Goal: Book appointment/travel/reservation

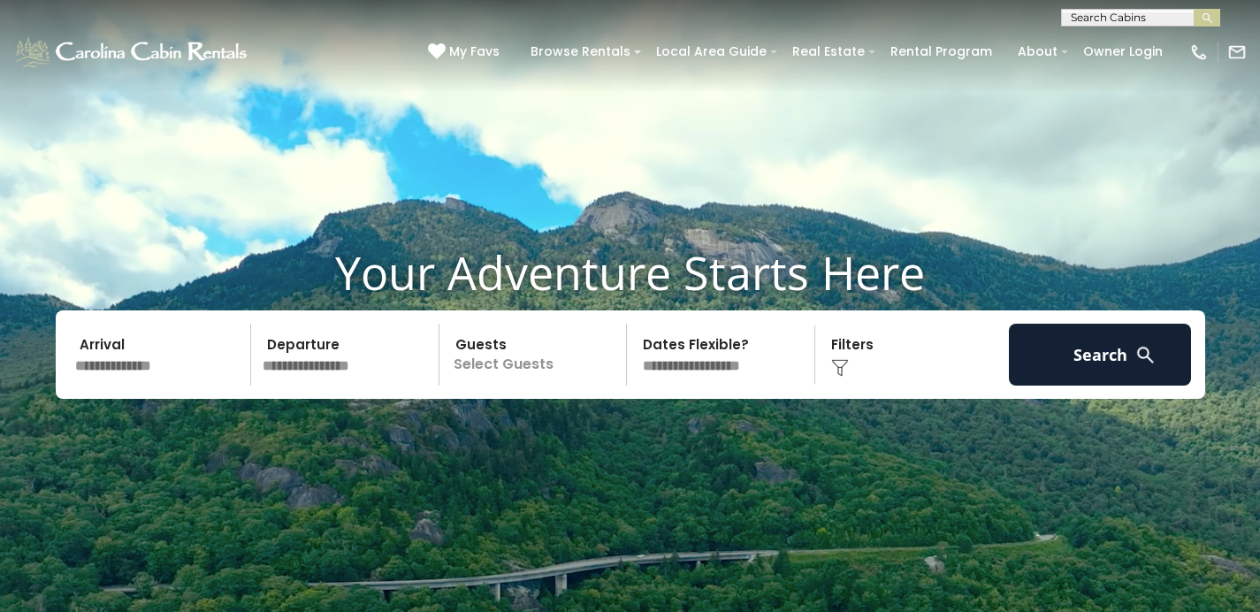
click at [1086, 13] on input "text" at bounding box center [1139, 21] width 155 height 18
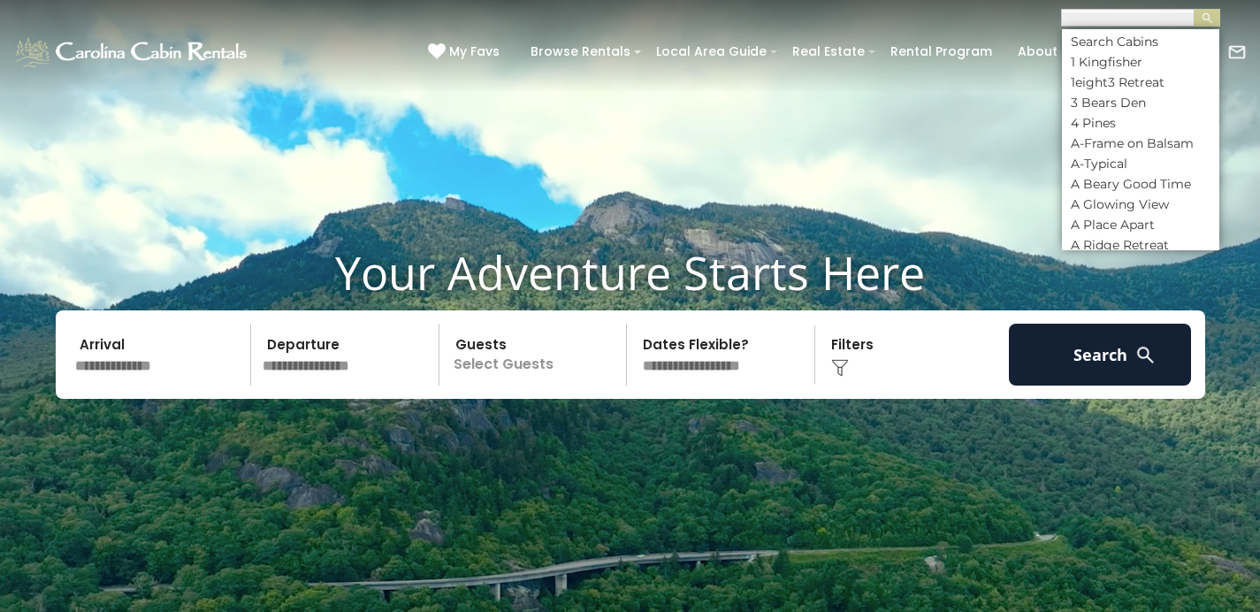
scroll to position [1, 0]
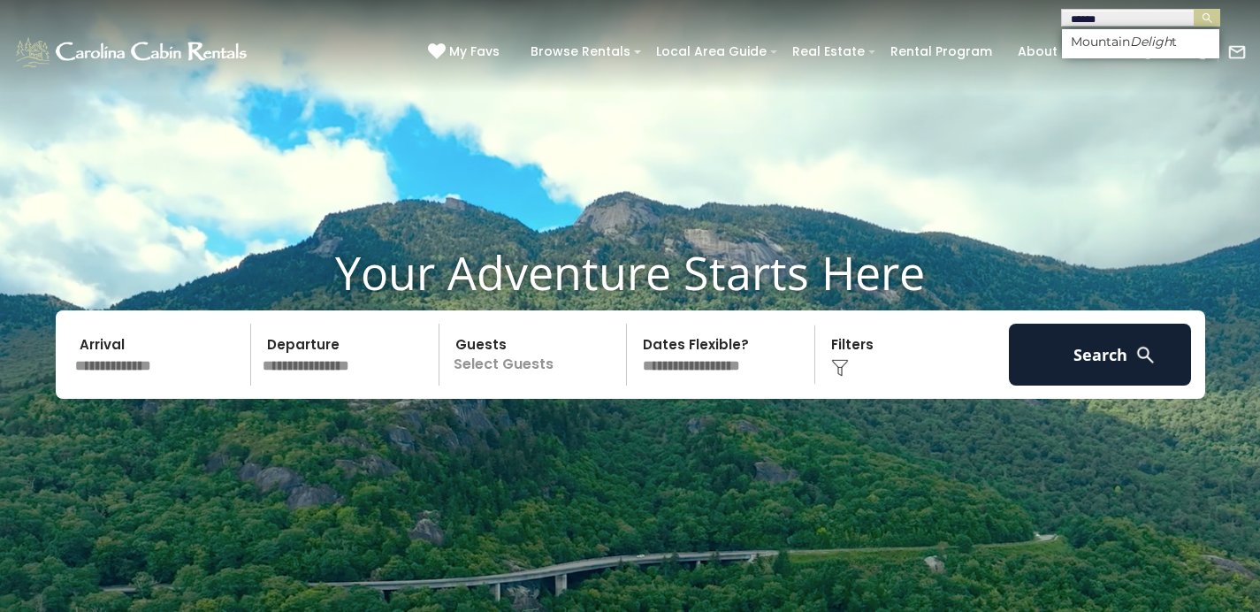
type input "******"
click at [1161, 34] on em "Deligh" at bounding box center [1151, 42] width 42 height 16
click at [1204, 19] on img "submit" at bounding box center [1206, 17] width 13 height 13
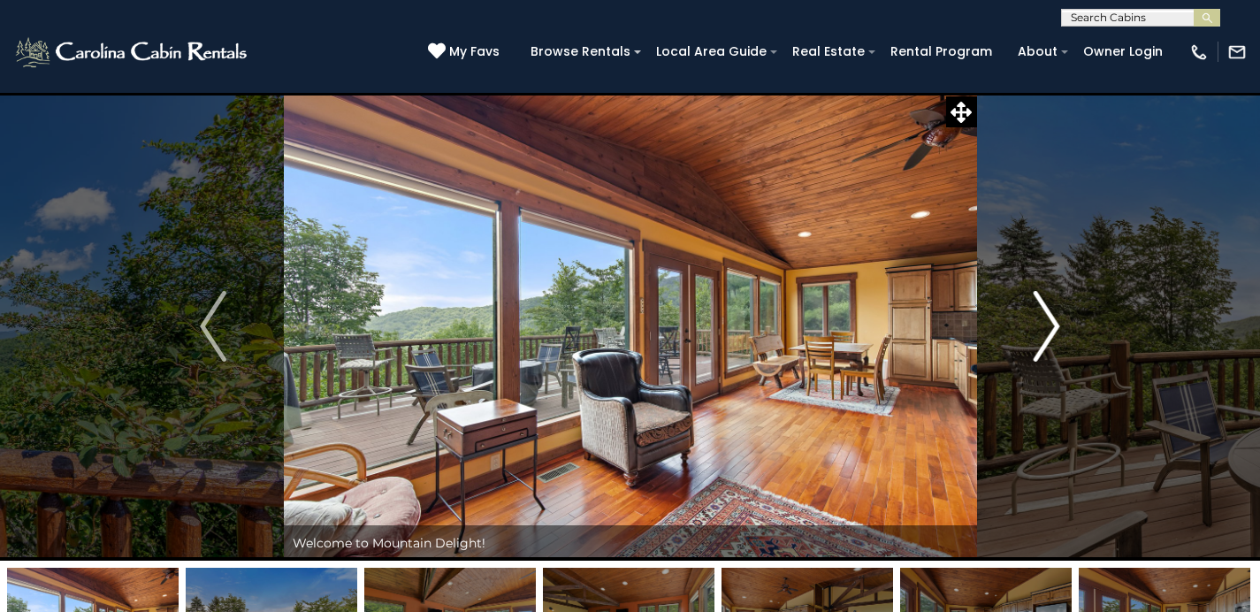
click at [1079, 315] on button "Next" at bounding box center [1046, 326] width 141 height 468
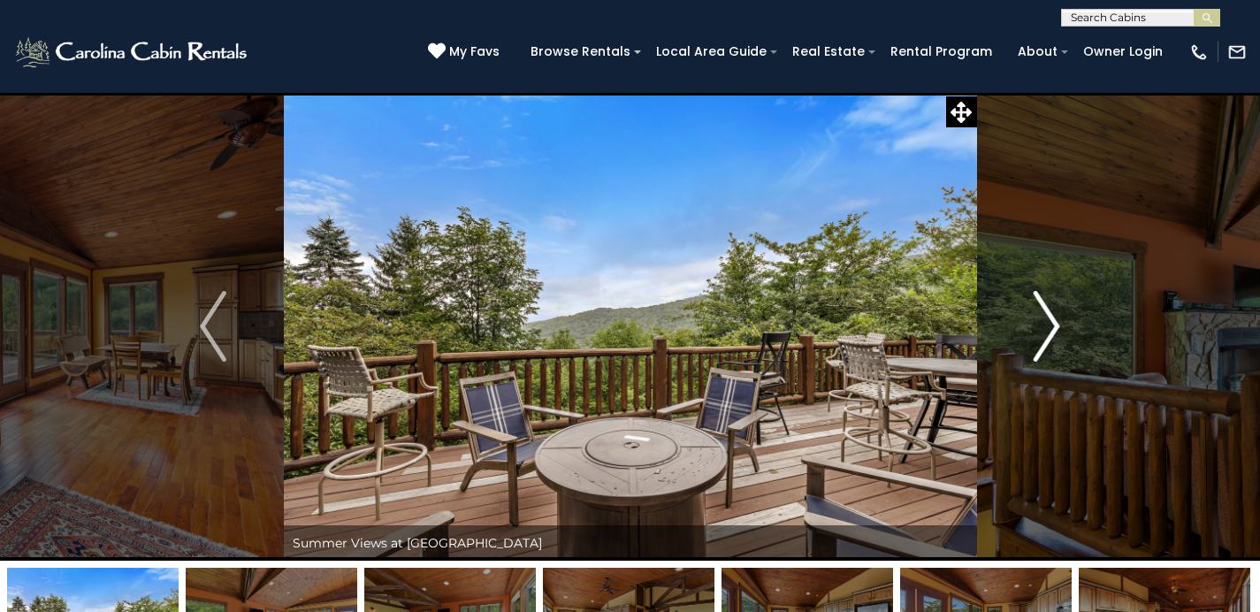
click at [1078, 315] on button "Next" at bounding box center [1046, 326] width 141 height 468
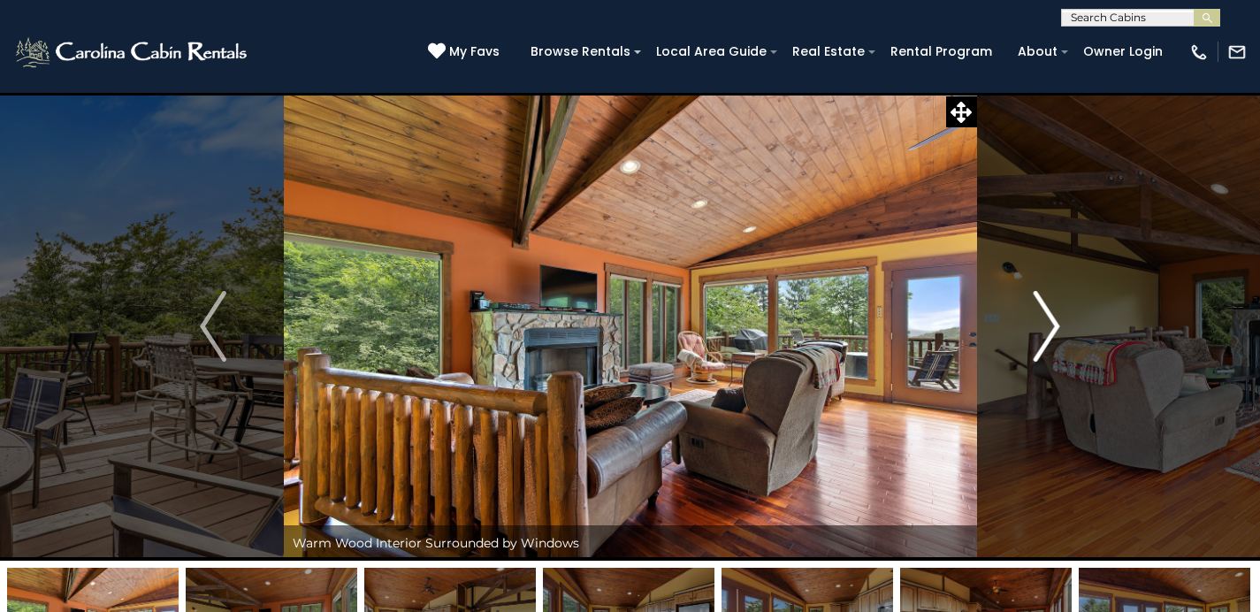
click at [1077, 314] on button "Next" at bounding box center [1046, 326] width 141 height 468
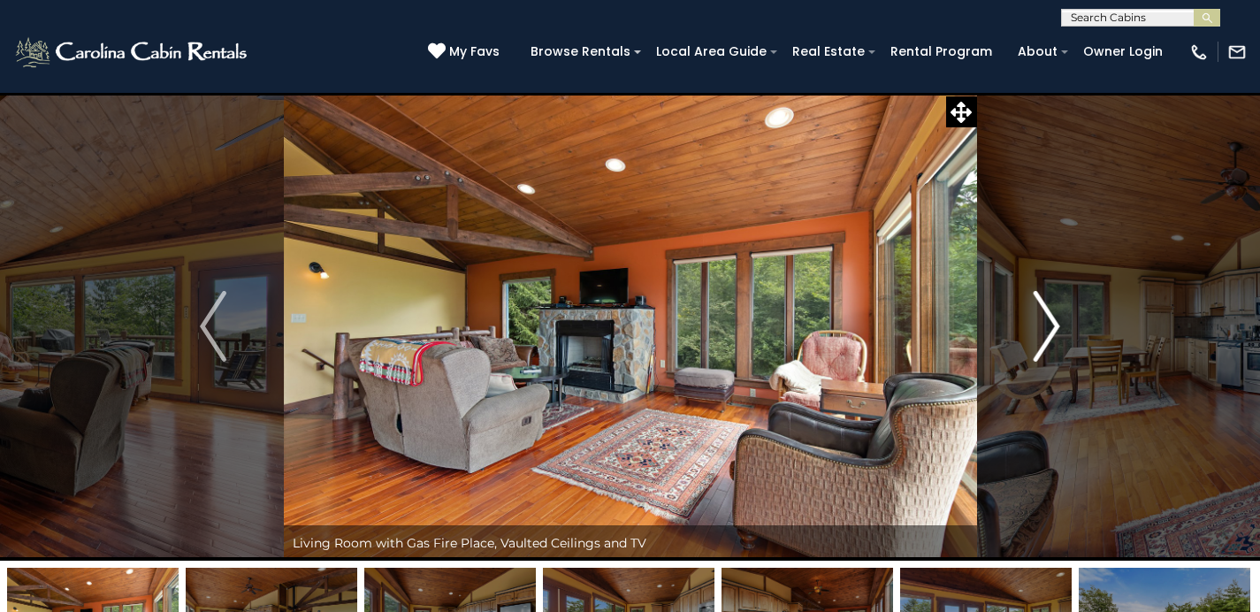
click at [1075, 316] on button "Next" at bounding box center [1046, 326] width 141 height 468
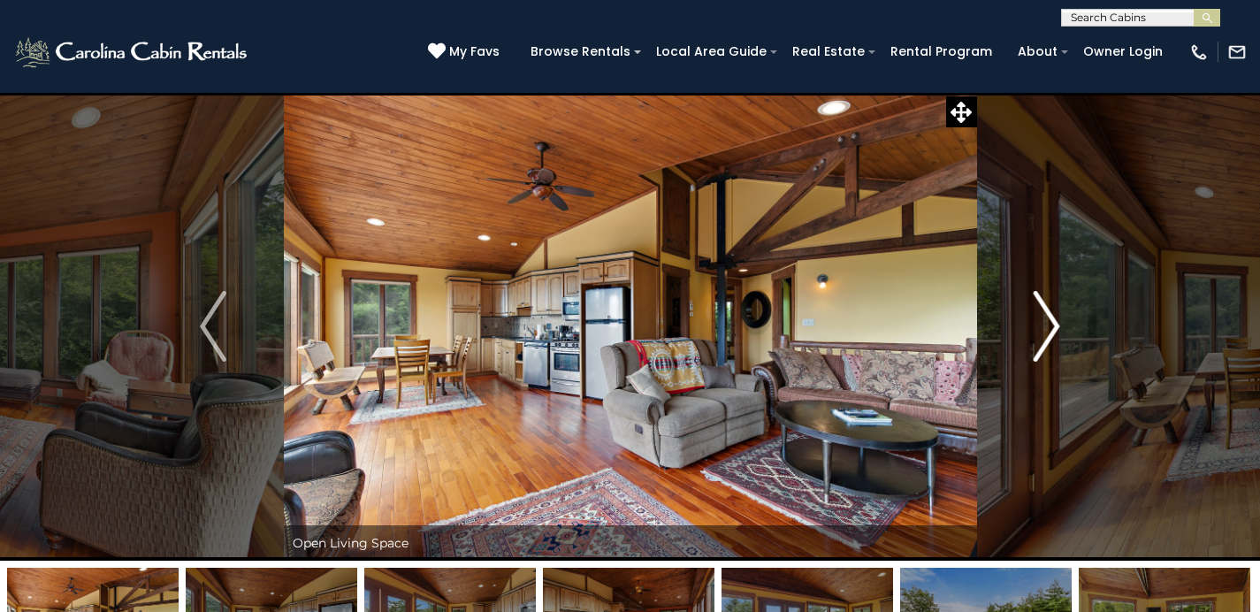
click at [1075, 315] on button "Next" at bounding box center [1046, 326] width 141 height 468
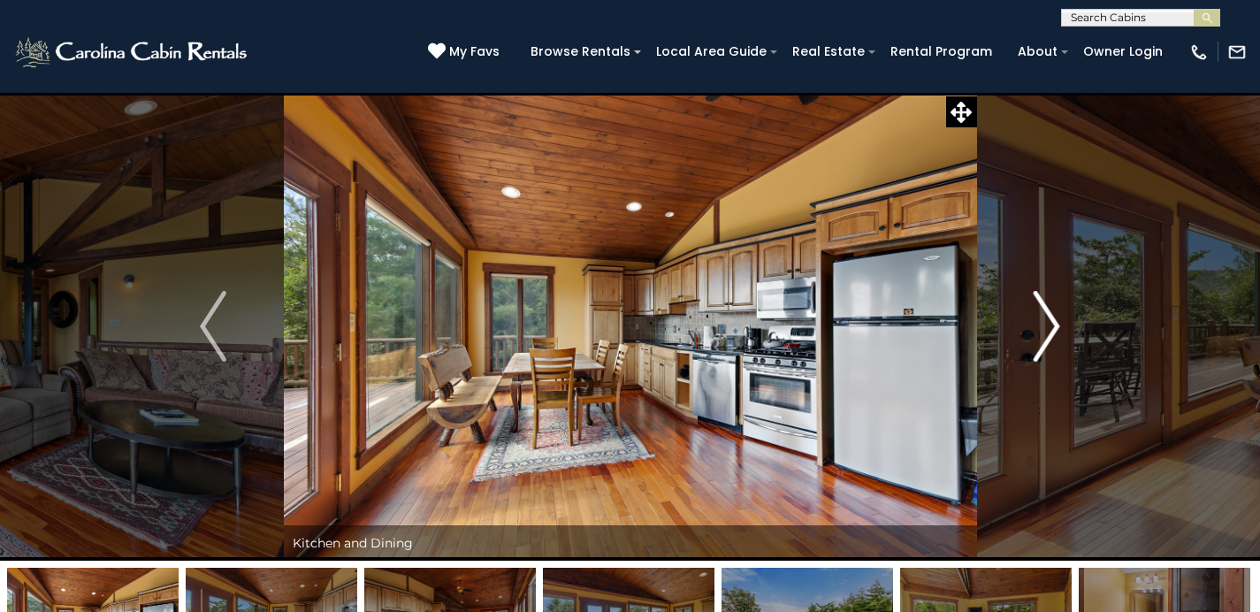
click at [1075, 315] on button "Next" at bounding box center [1046, 326] width 141 height 468
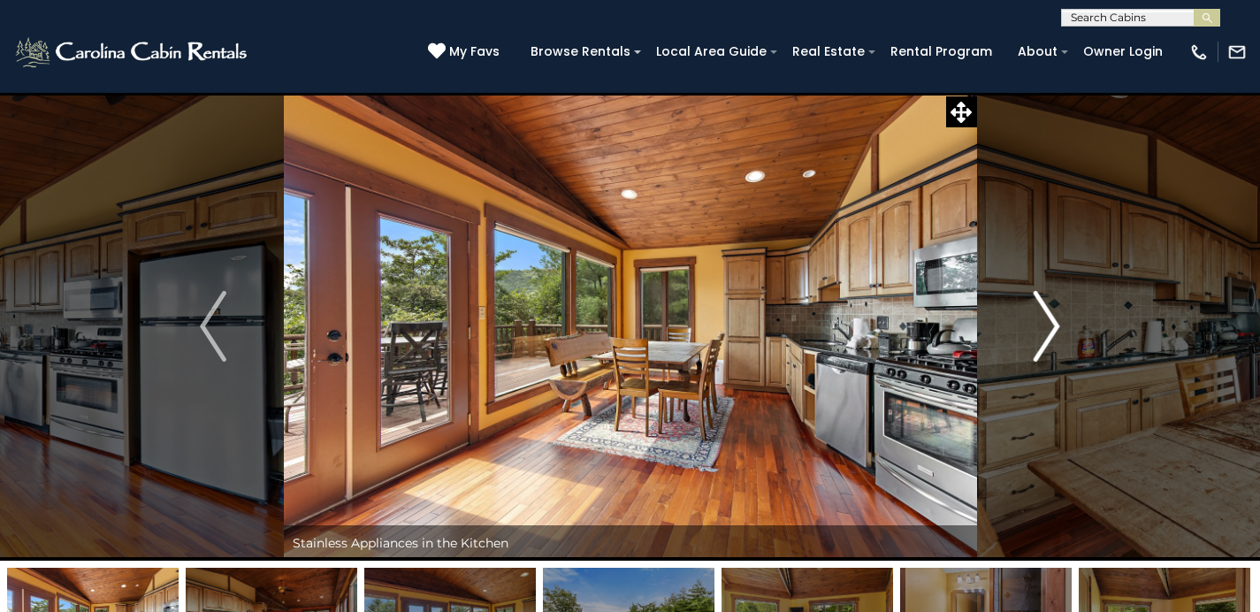
click at [1075, 315] on button "Next" at bounding box center [1046, 326] width 141 height 468
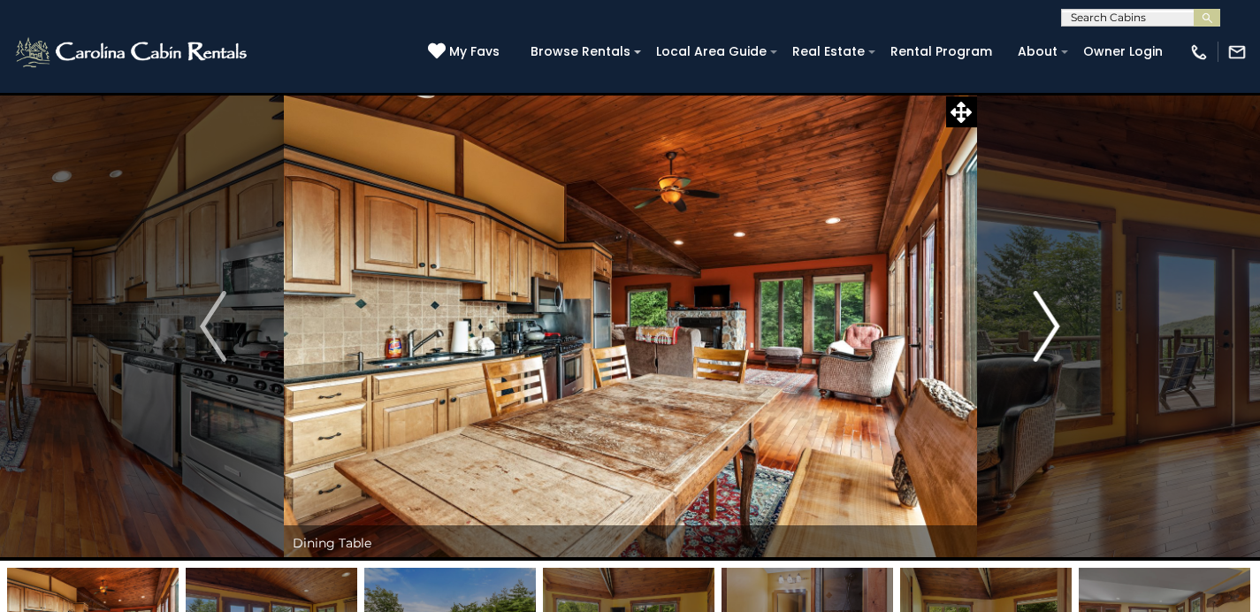
click at [1075, 315] on button "Next" at bounding box center [1046, 326] width 141 height 468
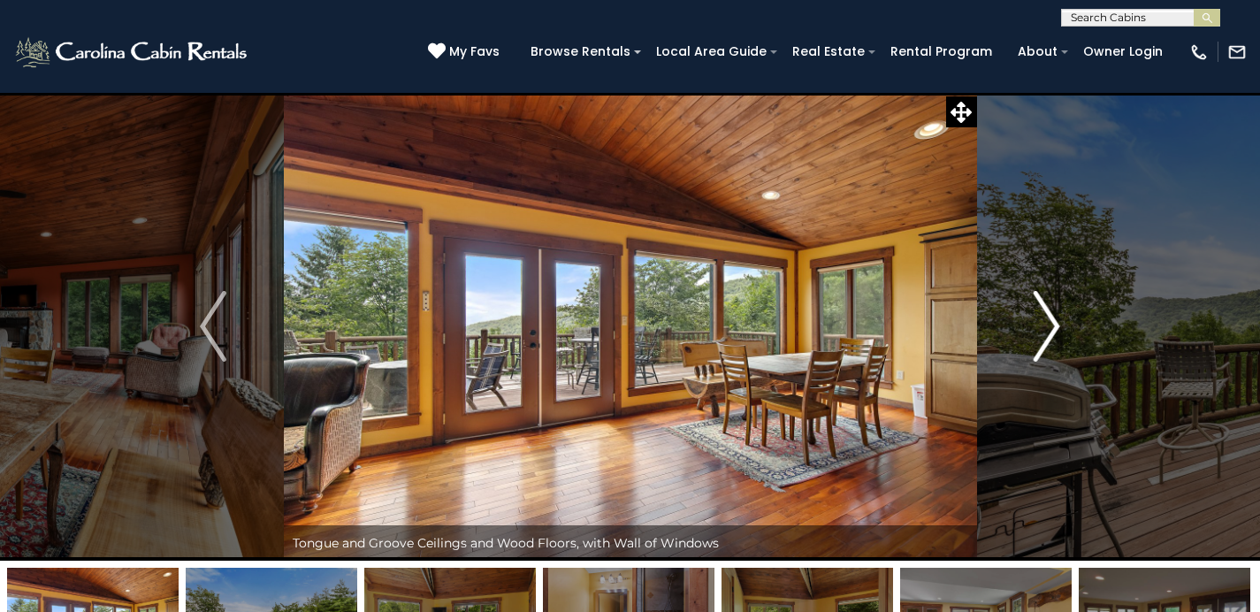
click at [1039, 317] on img "Next" at bounding box center [1046, 326] width 27 height 71
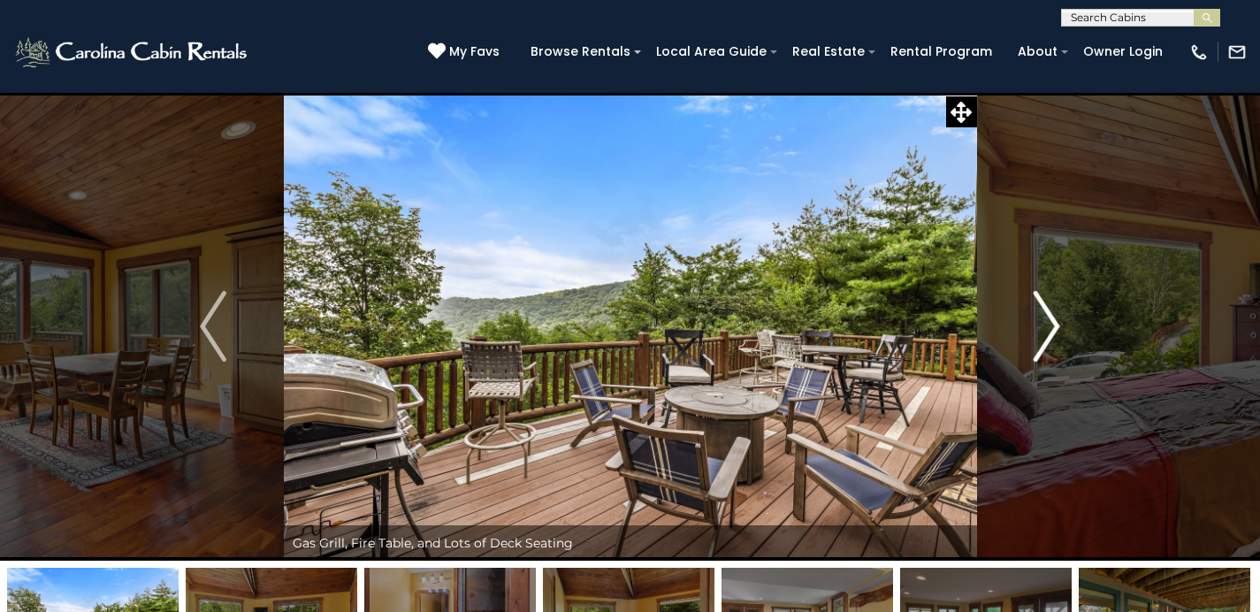
click at [1039, 317] on img "Next" at bounding box center [1046, 326] width 27 height 71
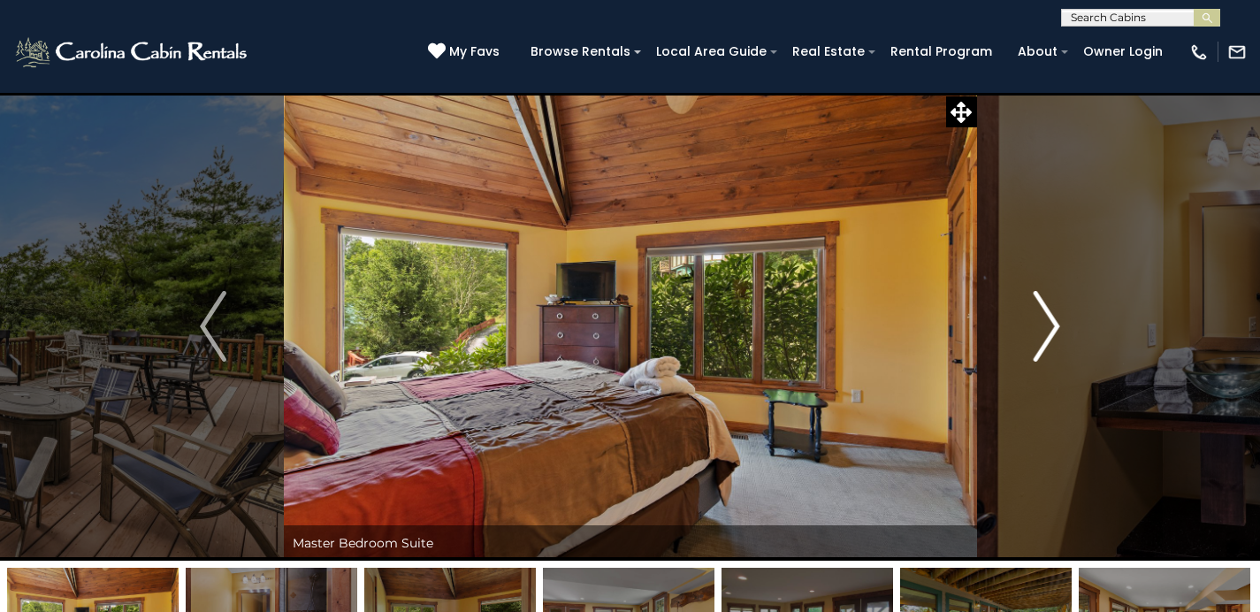
click at [1039, 316] on img "Next" at bounding box center [1046, 326] width 27 height 71
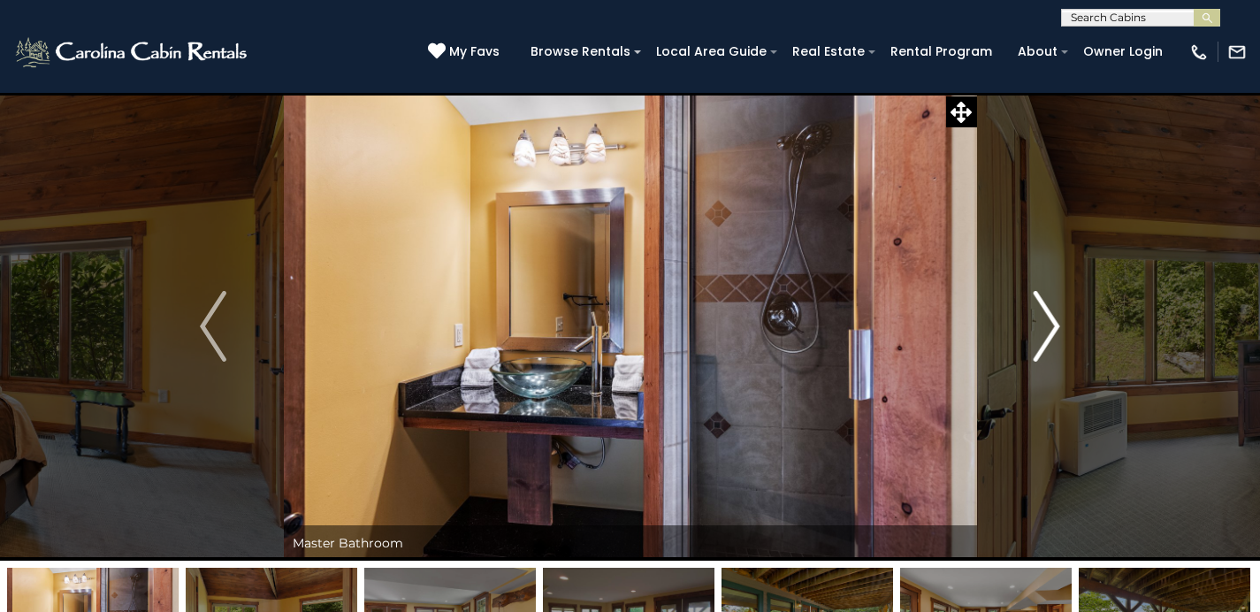
click at [1039, 316] on img "Next" at bounding box center [1046, 326] width 27 height 71
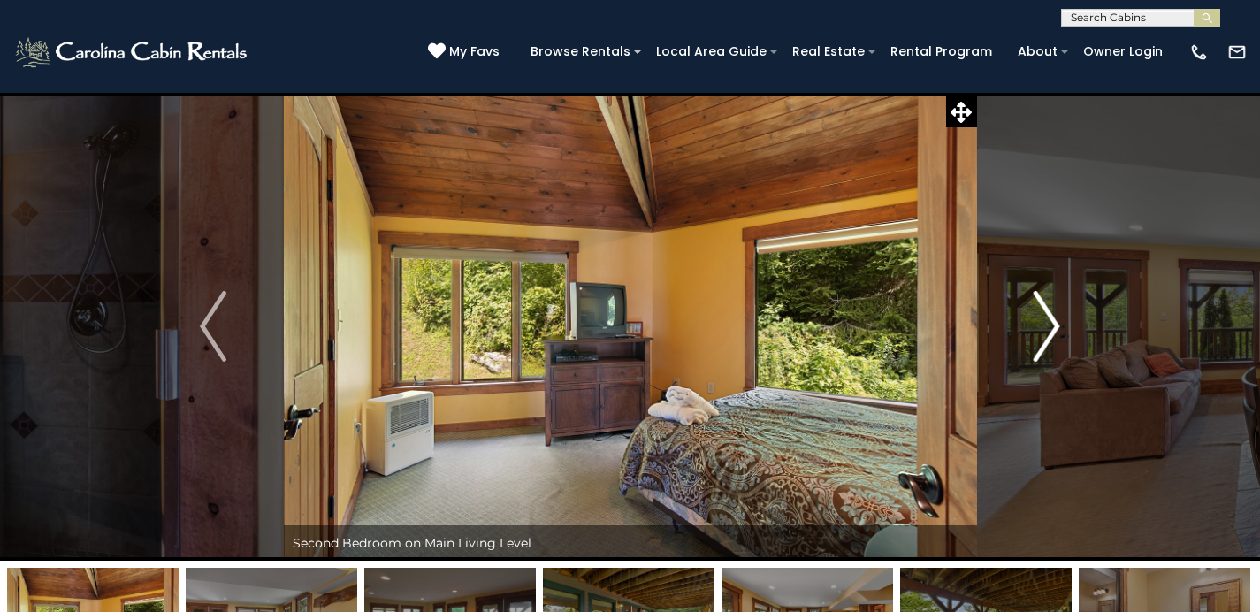
click at [1038, 316] on img "Next" at bounding box center [1046, 326] width 27 height 71
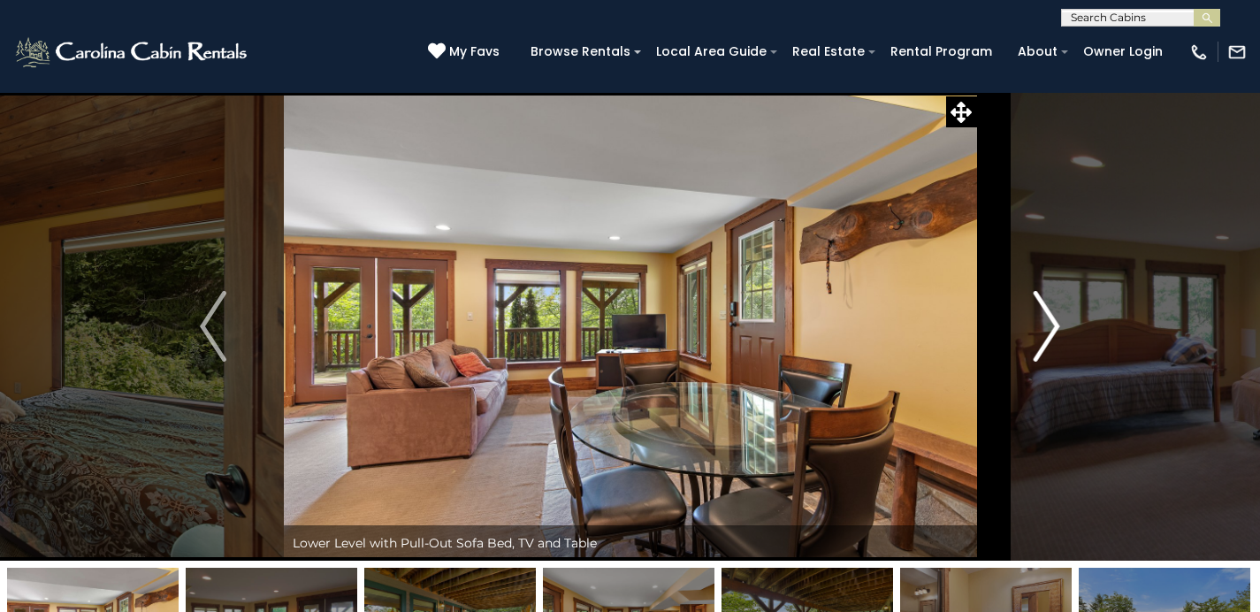
click at [1038, 315] on img "Next" at bounding box center [1046, 326] width 27 height 71
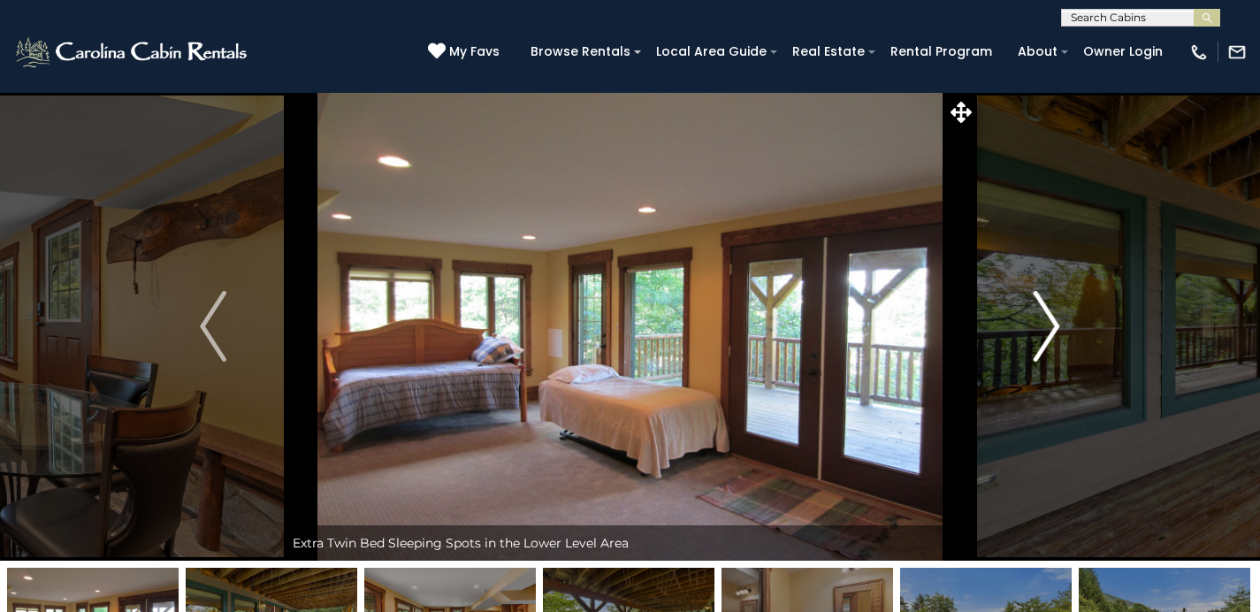
click at [1033, 315] on img "Next" at bounding box center [1046, 326] width 27 height 71
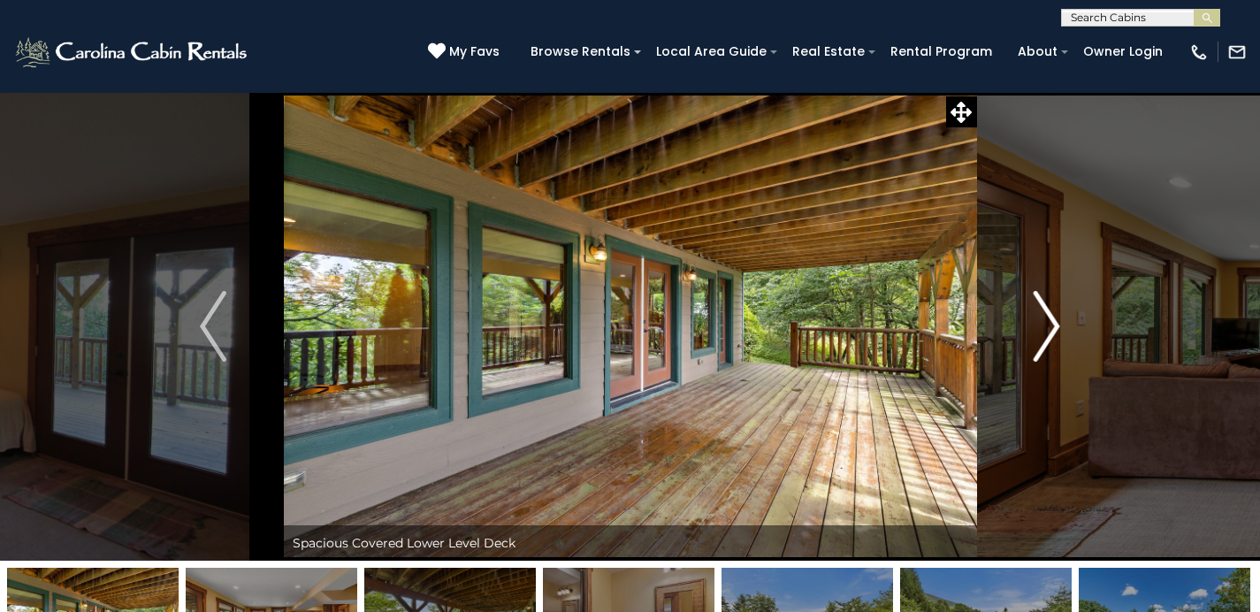
click at [1033, 315] on img "Next" at bounding box center [1046, 326] width 27 height 71
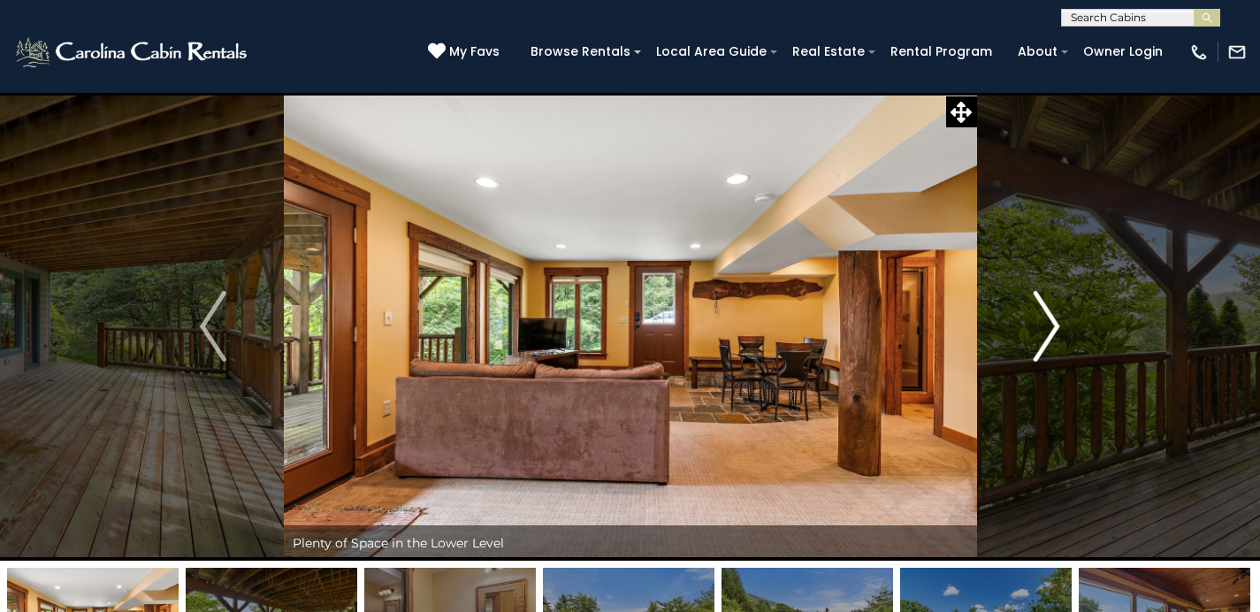
click at [1033, 315] on img "Next" at bounding box center [1046, 326] width 27 height 71
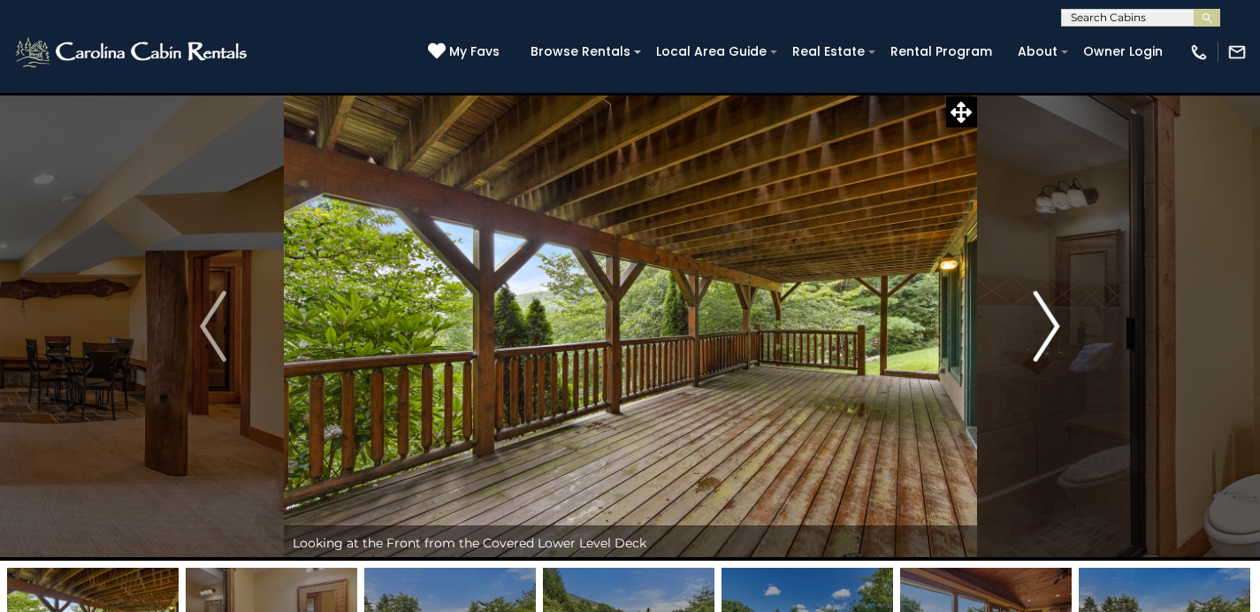
click at [1033, 315] on img "Next" at bounding box center [1046, 326] width 27 height 71
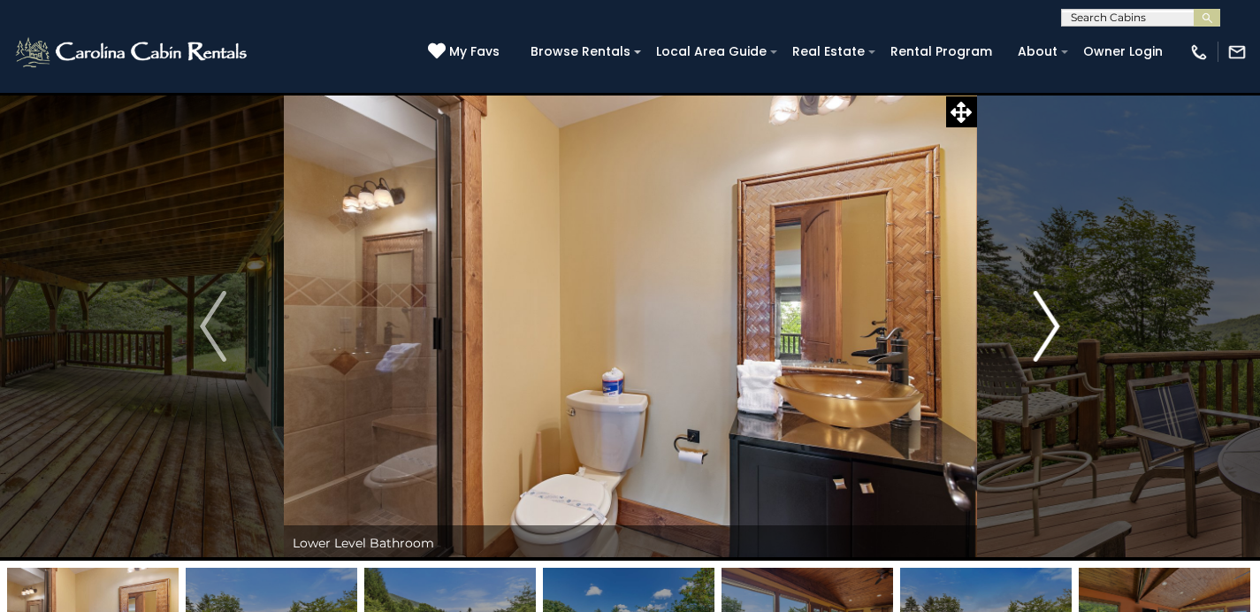
click at [1033, 315] on img "Next" at bounding box center [1046, 326] width 27 height 71
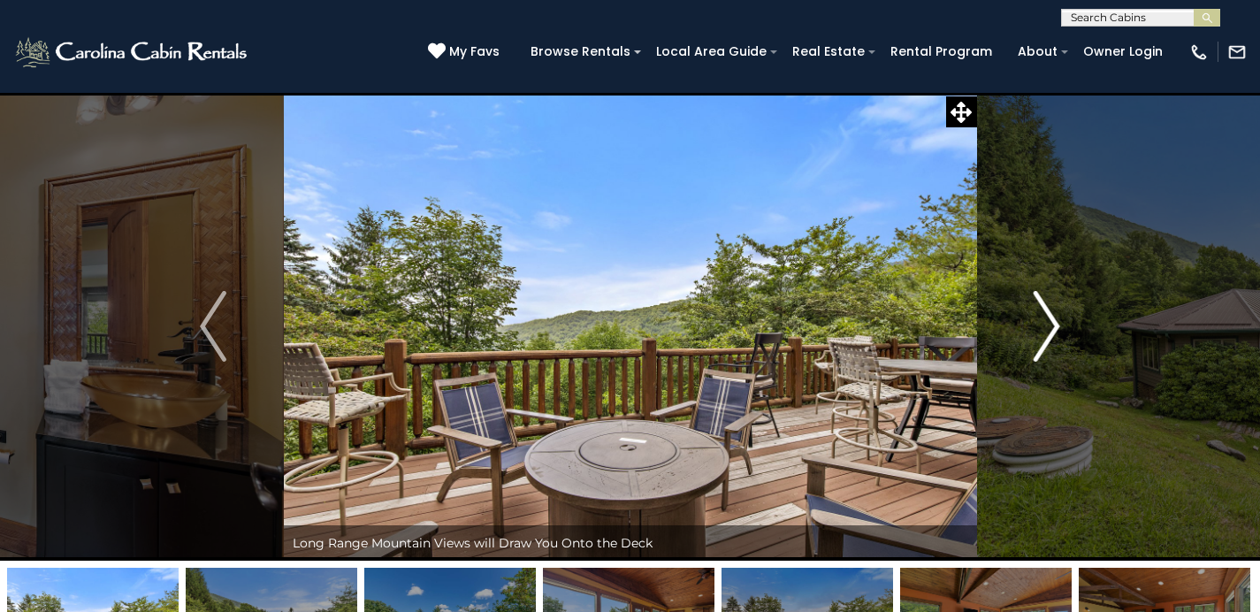
click at [1032, 315] on button "Next" at bounding box center [1046, 326] width 141 height 468
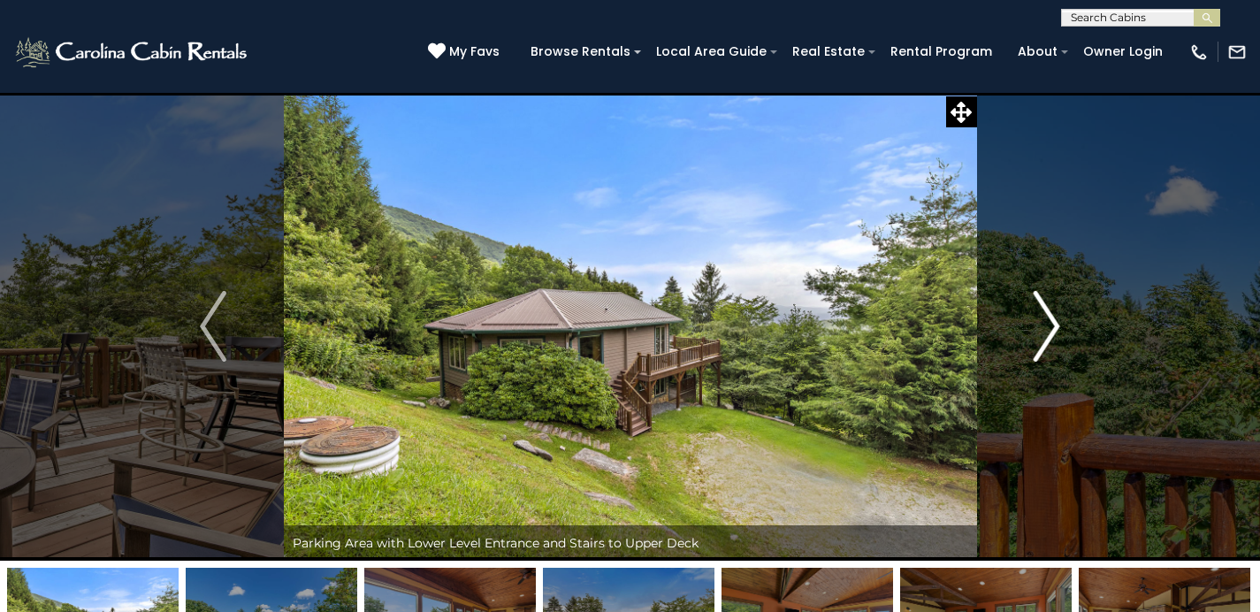
click at [1031, 315] on button "Next" at bounding box center [1046, 326] width 141 height 468
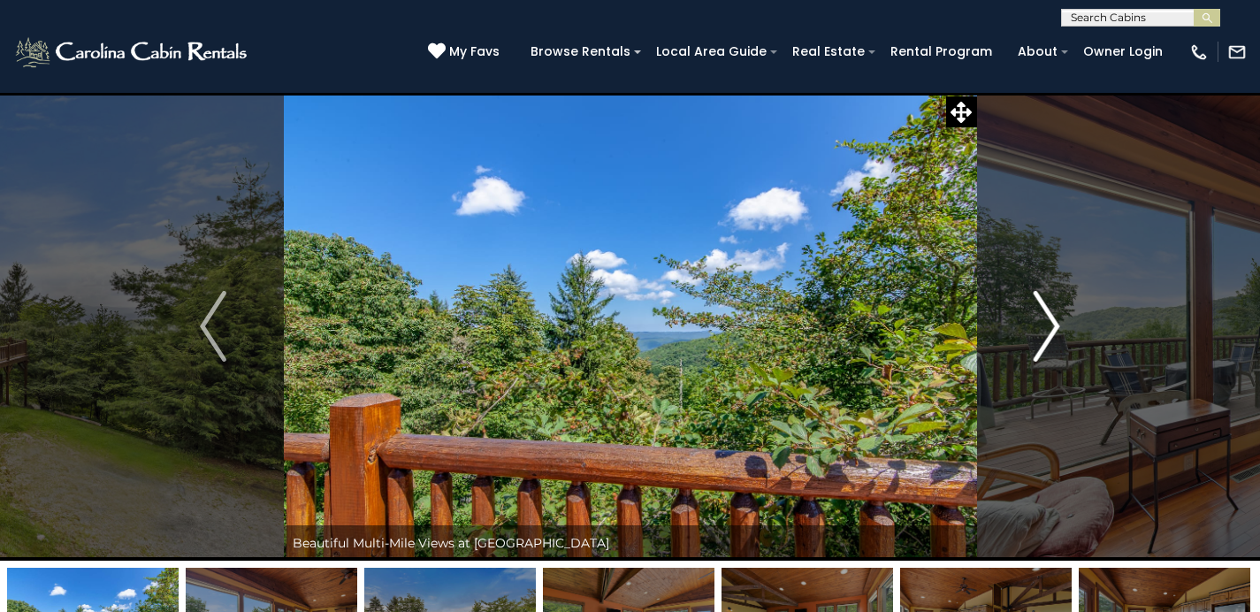
click at [1031, 315] on button "Next" at bounding box center [1046, 326] width 141 height 468
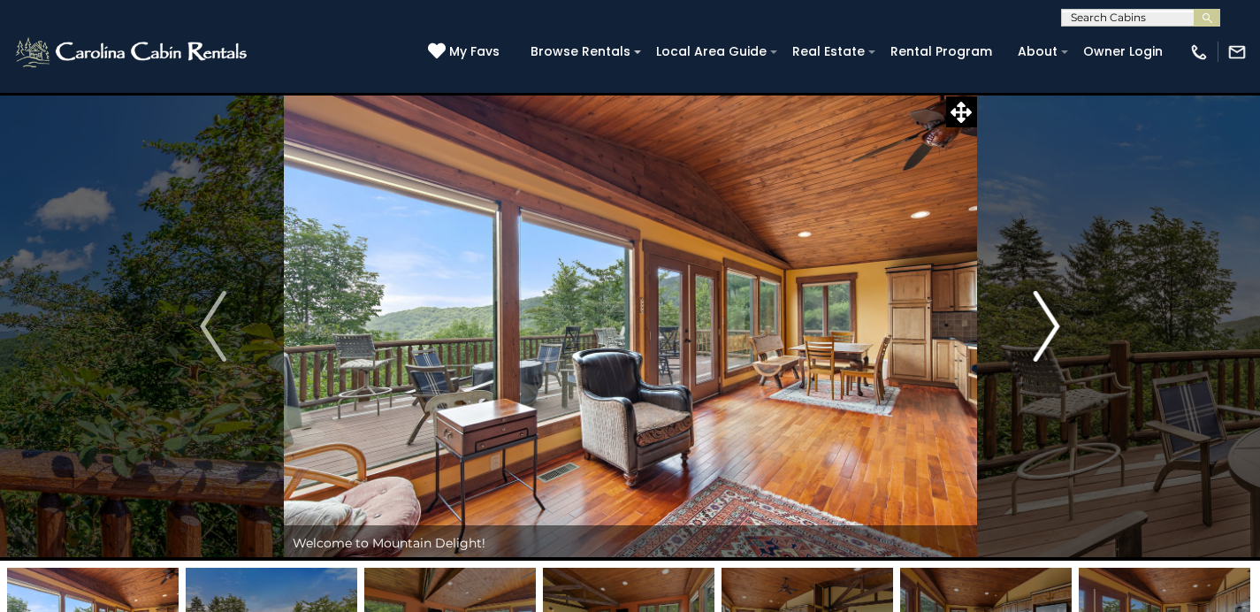
click at [1031, 315] on button "Next" at bounding box center [1046, 326] width 141 height 468
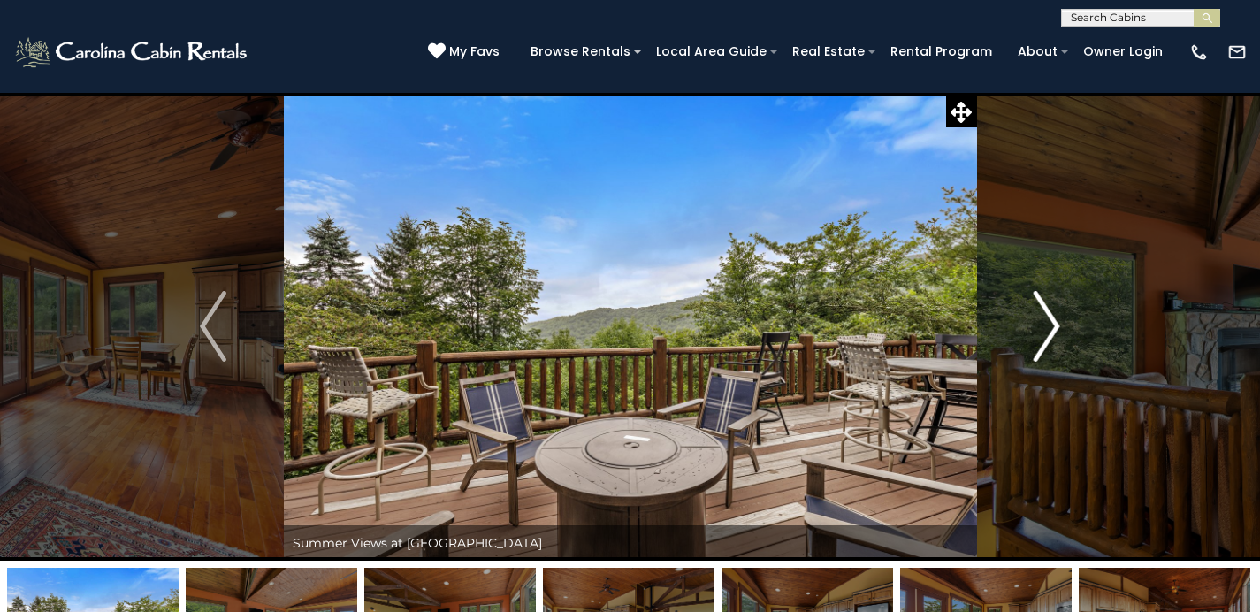
click at [1030, 314] on button "Next" at bounding box center [1046, 326] width 141 height 468
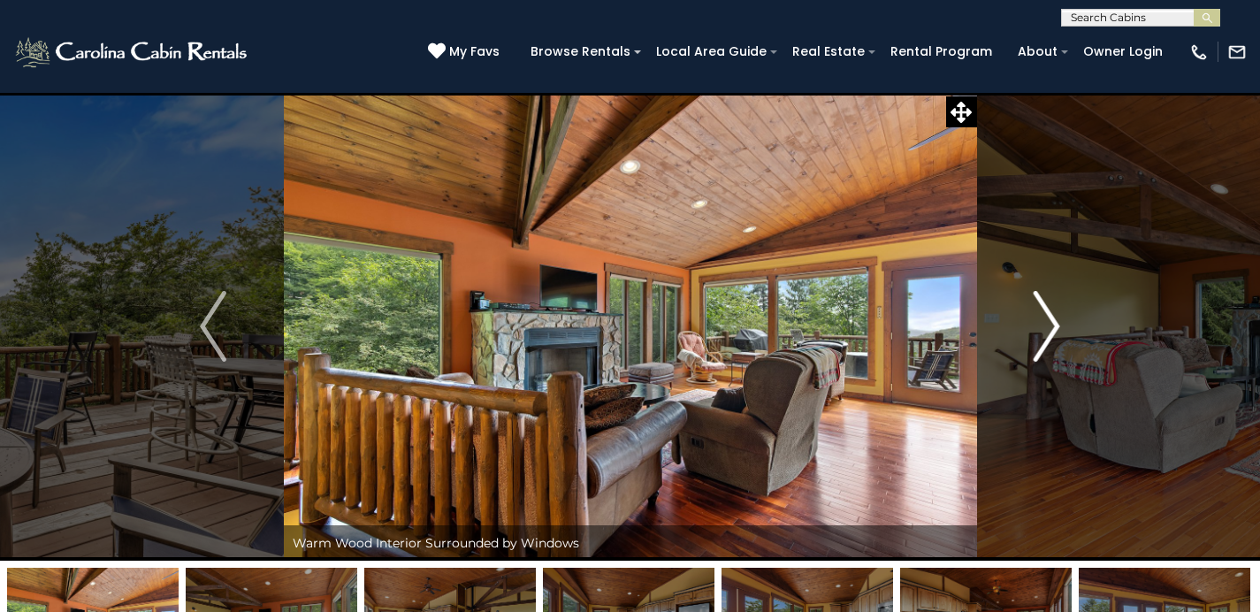
click at [1030, 314] on button "Next" at bounding box center [1046, 326] width 141 height 468
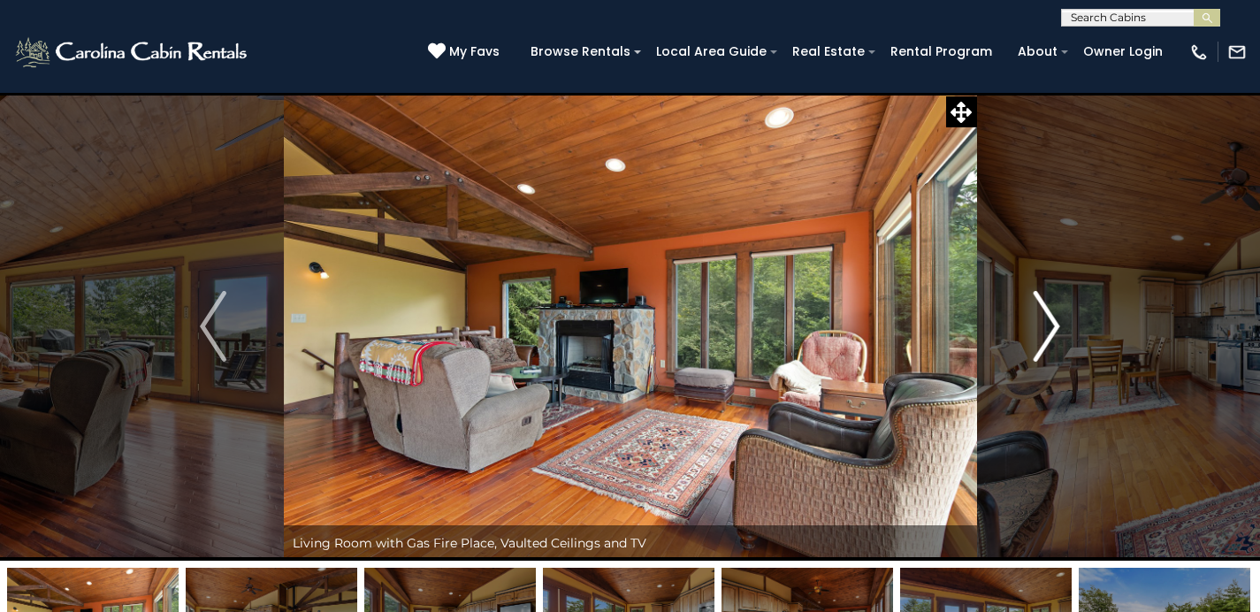
click at [1032, 312] on button "Next" at bounding box center [1046, 326] width 141 height 468
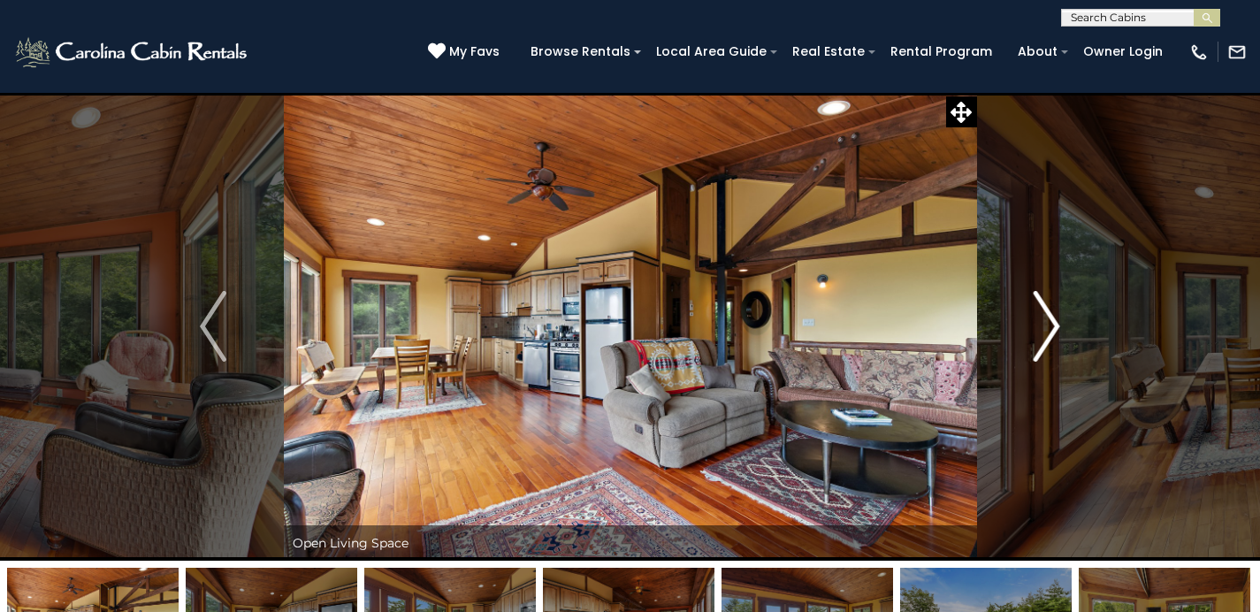
click at [1032, 312] on button "Next" at bounding box center [1046, 326] width 141 height 468
